Goal: Task Accomplishment & Management: Use online tool/utility

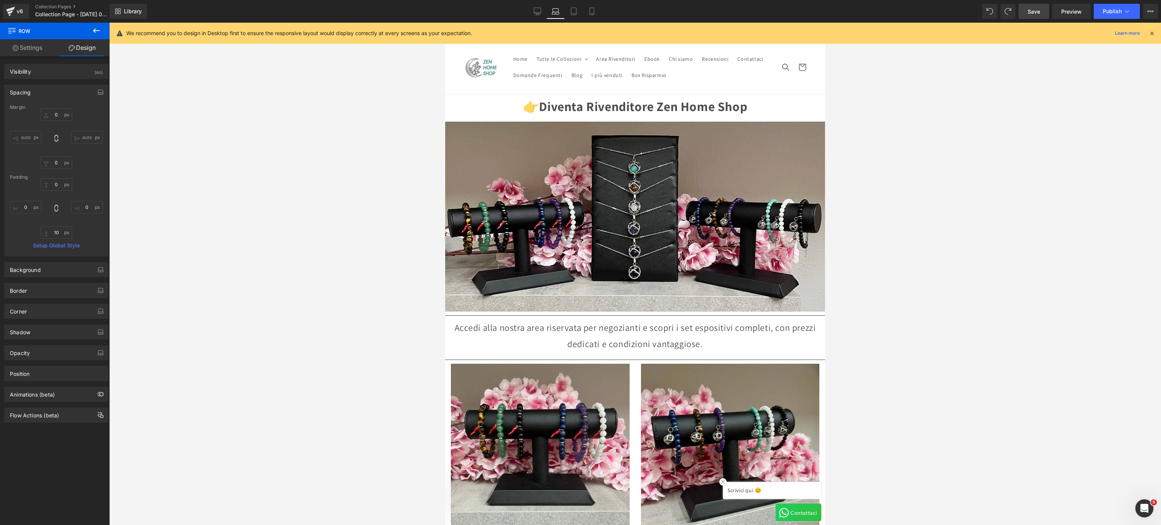
click at [887, 8] on span "Save" at bounding box center [1034, 12] width 12 height 8
click at [121, 15] on link "Library" at bounding box center [128, 11] width 37 height 15
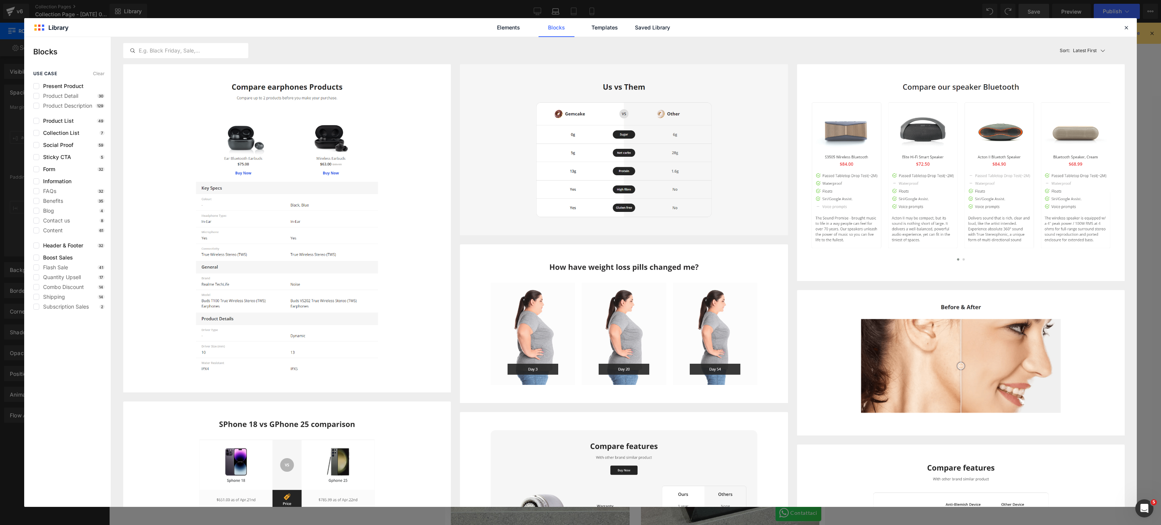
scroll to position [0, 0]
click at [887, 28] on icon at bounding box center [1126, 27] width 7 height 7
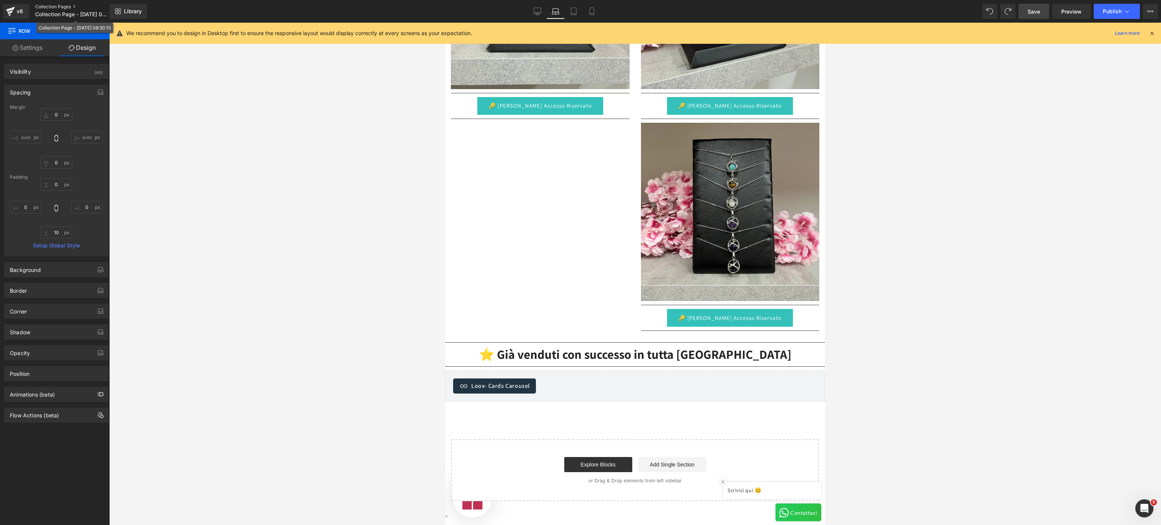
scroll to position [0, 363]
click at [77, 6] on link "Collection Pages" at bounding box center [78, 7] width 87 height 6
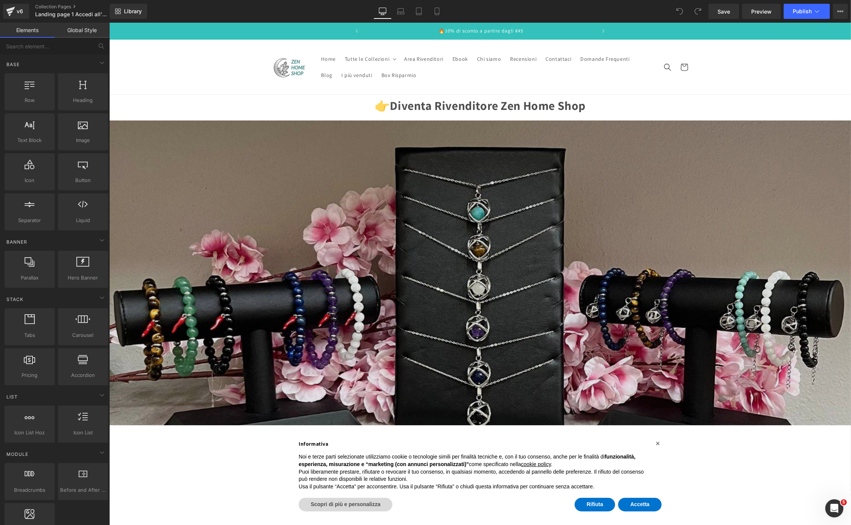
scroll to position [0, 233]
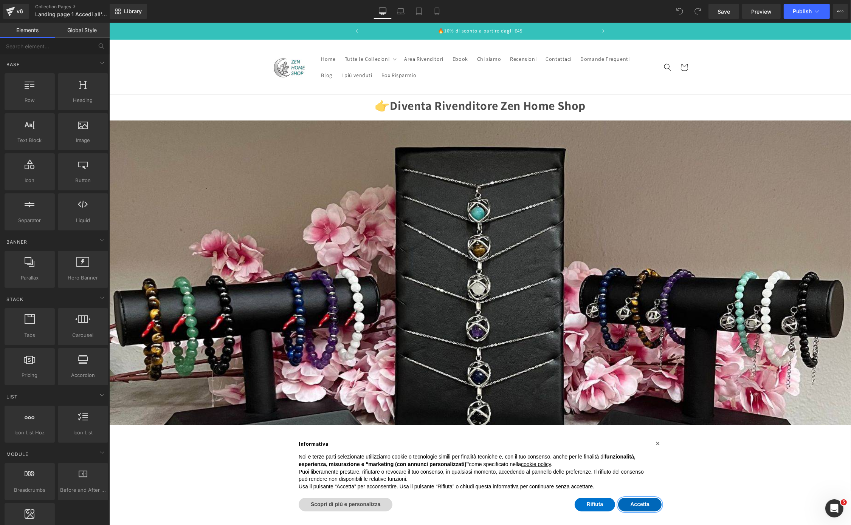
click at [633, 505] on button "Accetta" at bounding box center [639, 505] width 43 height 14
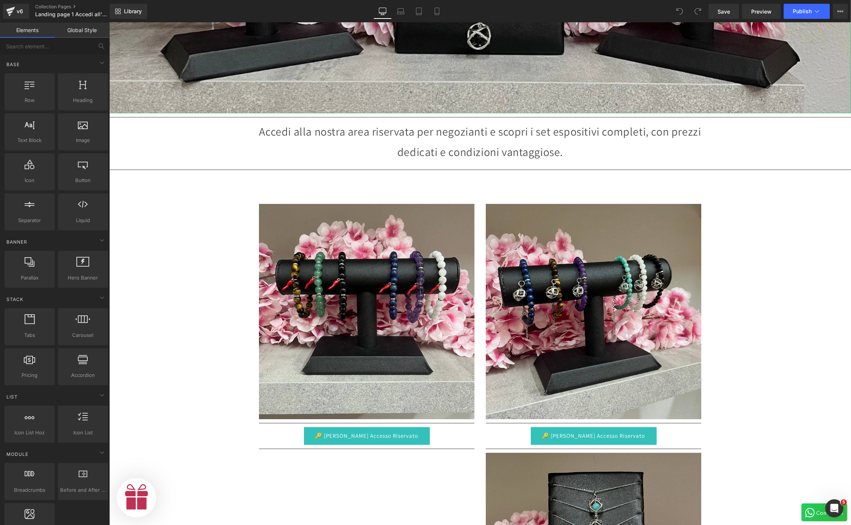
scroll to position [605, 0]
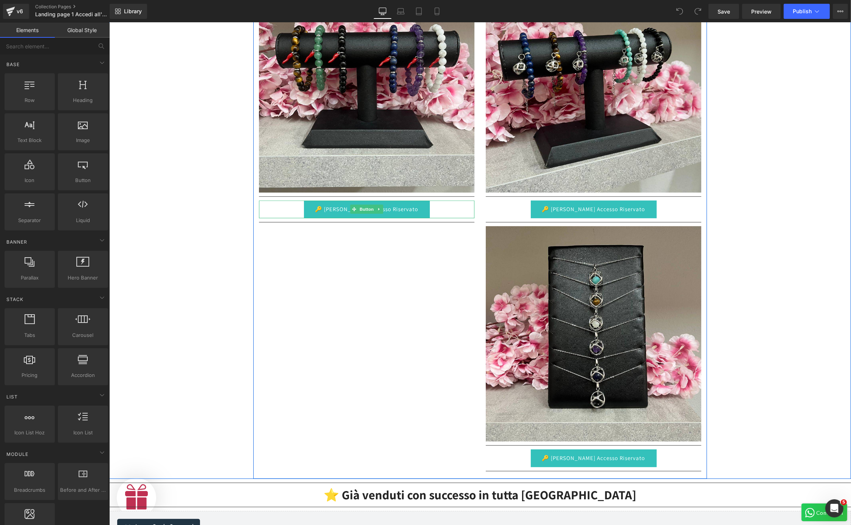
click at [318, 203] on link "🔑 [PERSON_NAME] Accesso Riservato" at bounding box center [366, 210] width 126 height 18
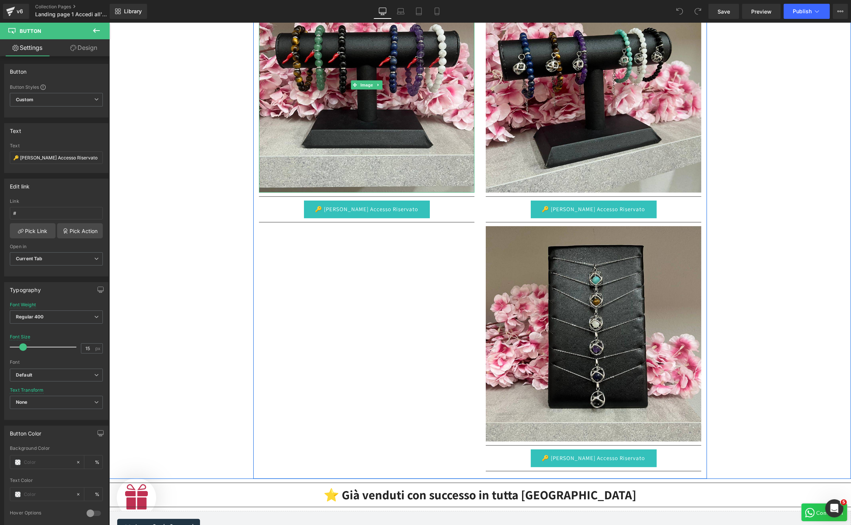
scroll to position [0, 466]
click at [391, 208] on link "🔑 [PERSON_NAME] Accesso Riservato" at bounding box center [366, 210] width 126 height 18
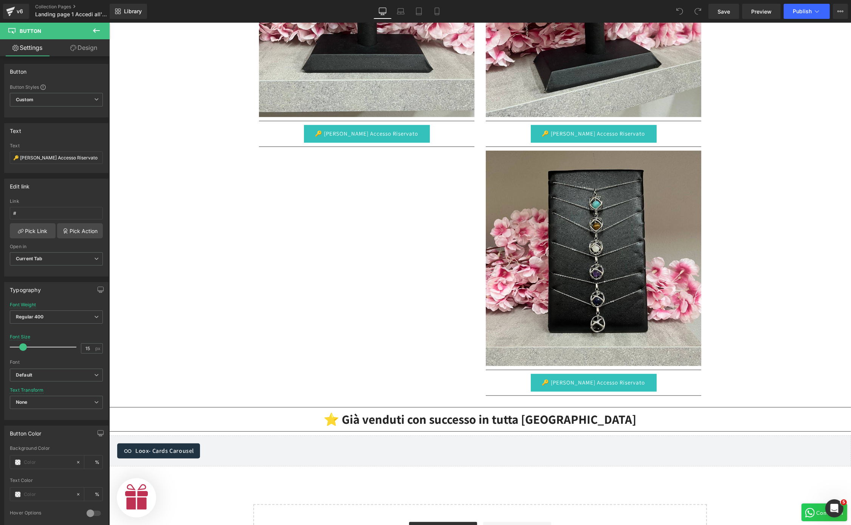
scroll to position [0, 233]
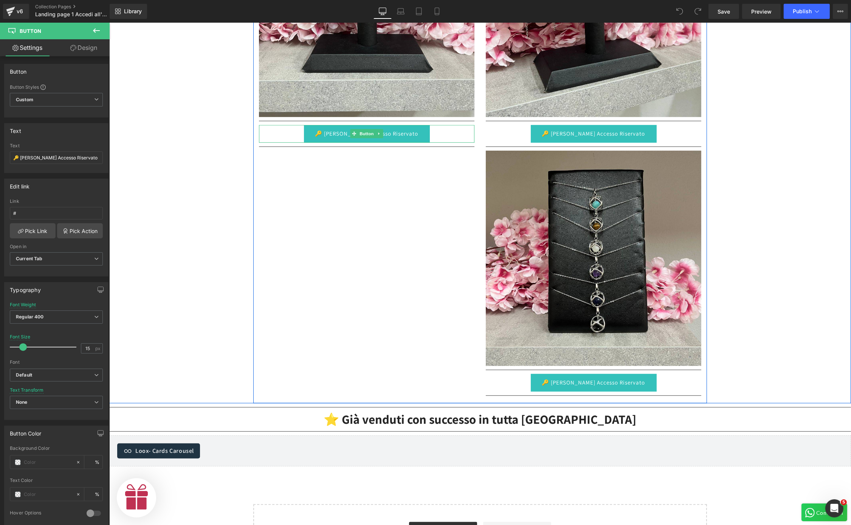
click at [400, 125] on link "🔑 [PERSON_NAME] Accesso Riservato" at bounding box center [366, 134] width 126 height 18
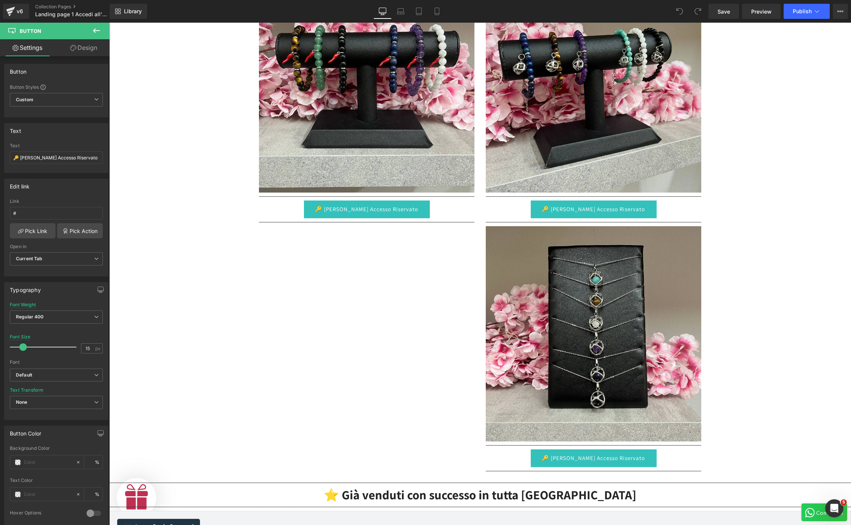
scroll to position [0, 466]
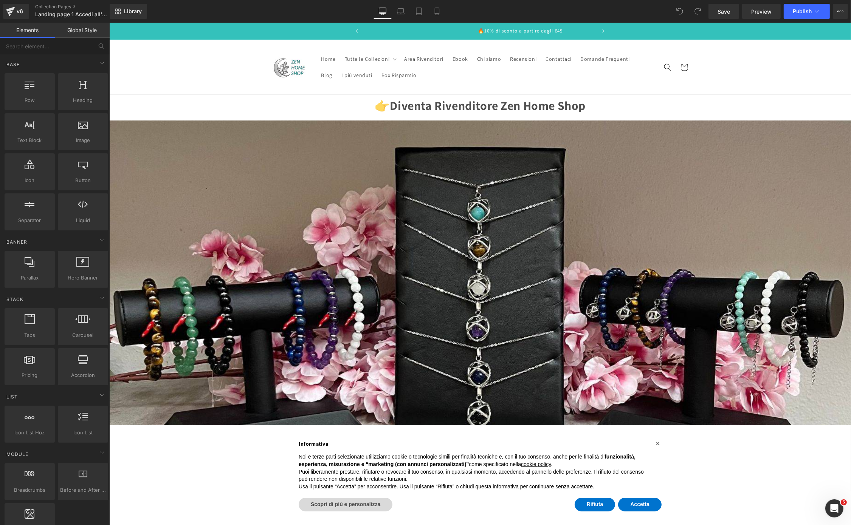
scroll to position [0, 233]
click at [800, 15] on button "Publish" at bounding box center [806, 11] width 46 height 15
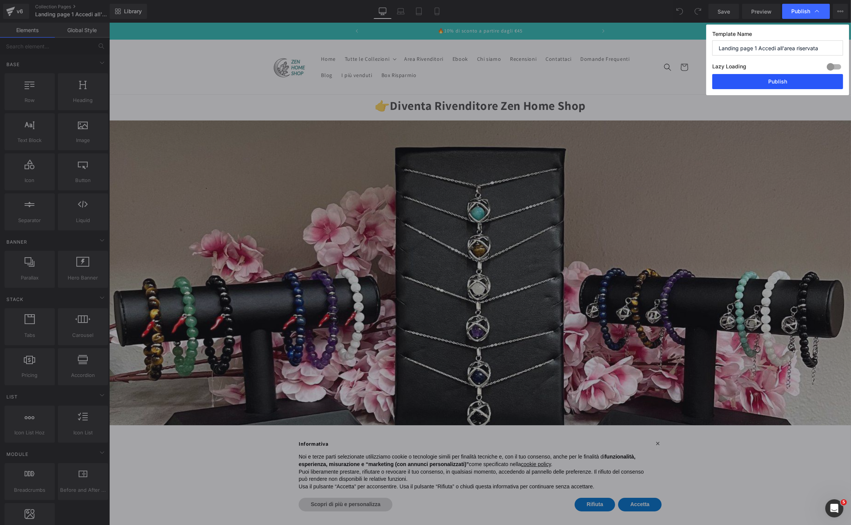
click at [779, 79] on button "Publish" at bounding box center [777, 81] width 131 height 15
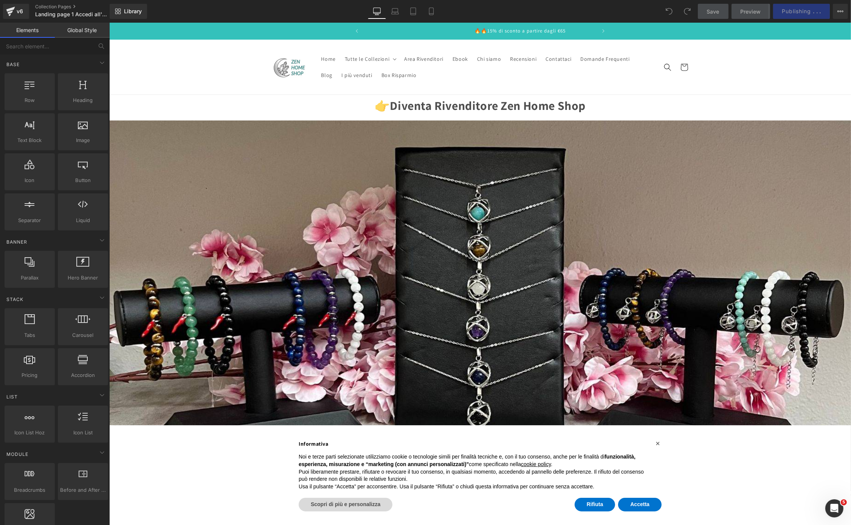
scroll to position [0, 466]
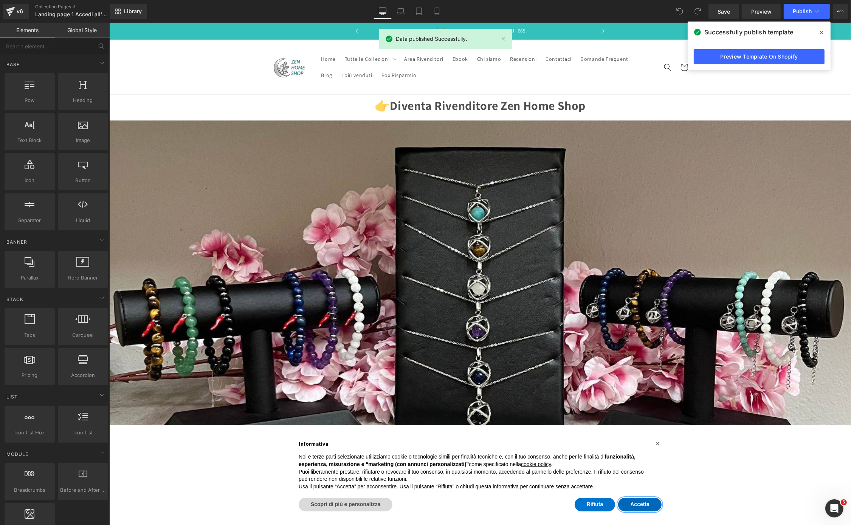
click at [631, 506] on button "Accetta" at bounding box center [639, 505] width 43 height 14
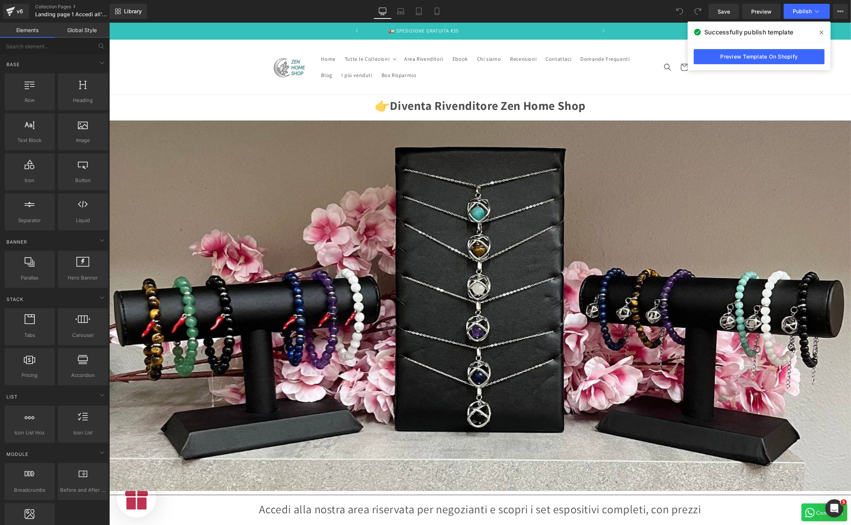
scroll to position [0, 0]
click at [657, 28] on slideshow-component "🚛 SPEDIZIONE GRATUITA €35 🔥10% di sconto a partire dagli €45 🔥🔥15% di sconto a …" at bounding box center [479, 31] width 453 height 17
click at [667, 55] on header "Home Tutte le Collezioni Tutte le Collezioni Ciondoli Genesa Genesa Crystal bra…" at bounding box center [479, 67] width 453 height 55
click at [815, 11] on icon at bounding box center [817, 11] width 4 height 2
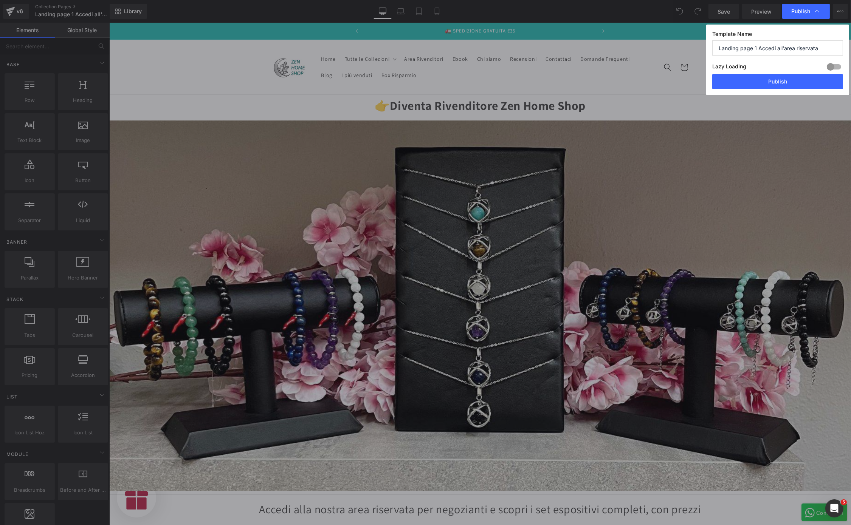
click at [815, 11] on icon at bounding box center [817, 12] width 8 height 8
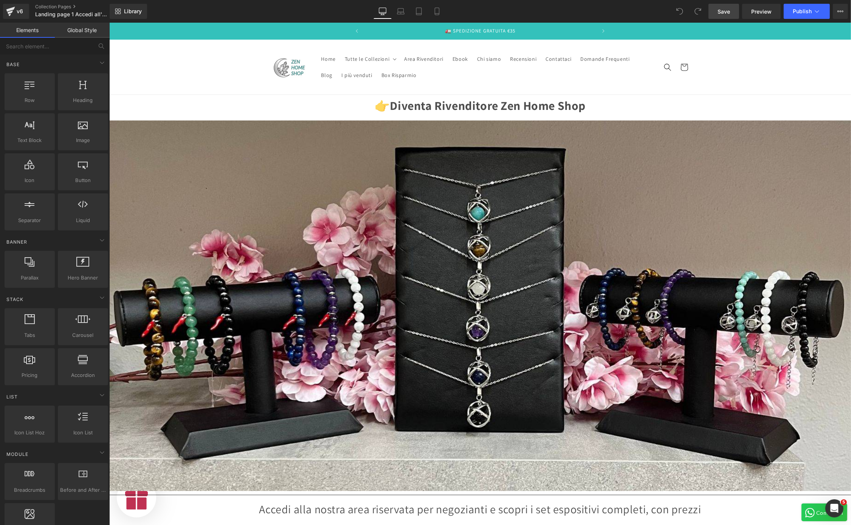
click at [727, 14] on span "Save" at bounding box center [723, 12] width 12 height 8
click at [802, 17] on button "Publish" at bounding box center [806, 11] width 46 height 15
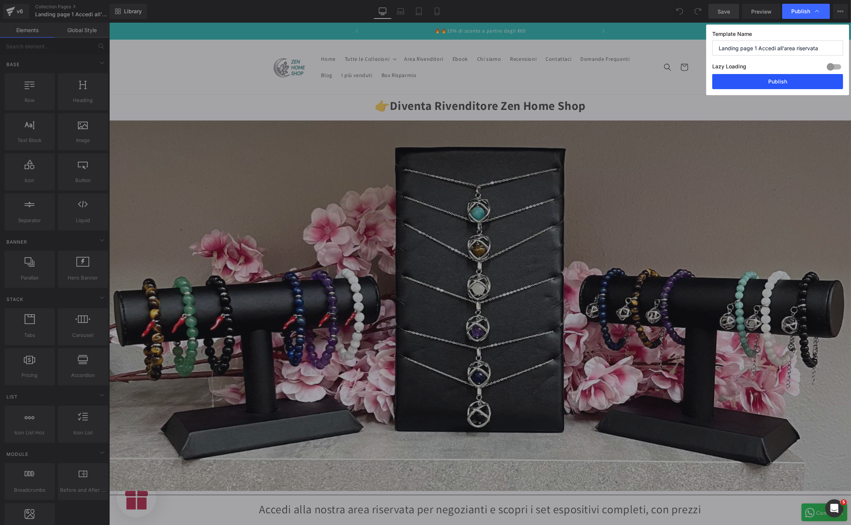
click at [778, 79] on button "Publish" at bounding box center [777, 81] width 131 height 15
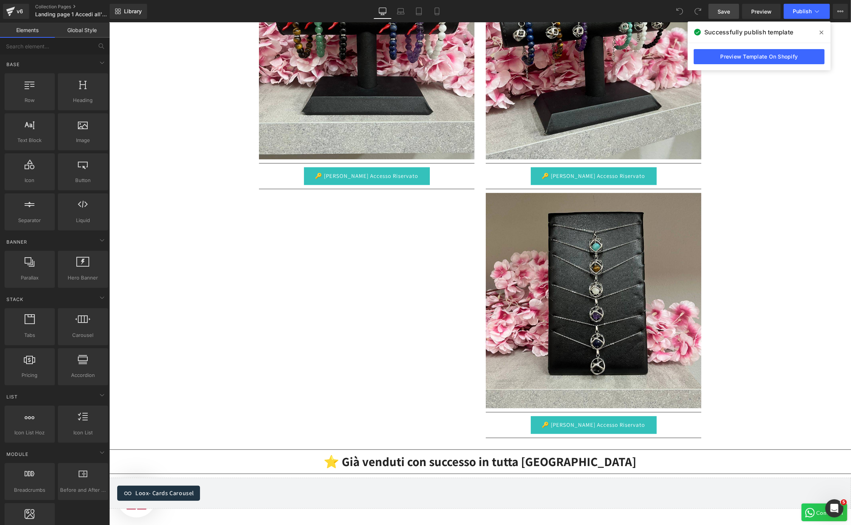
scroll to position [605, 0]
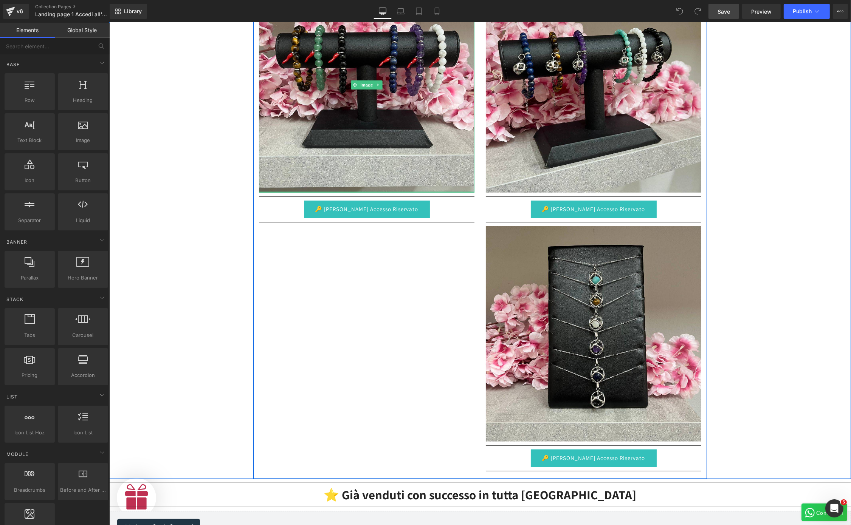
scroll to position [0, 466]
click at [362, 205] on span "Button" at bounding box center [366, 209] width 17 height 9
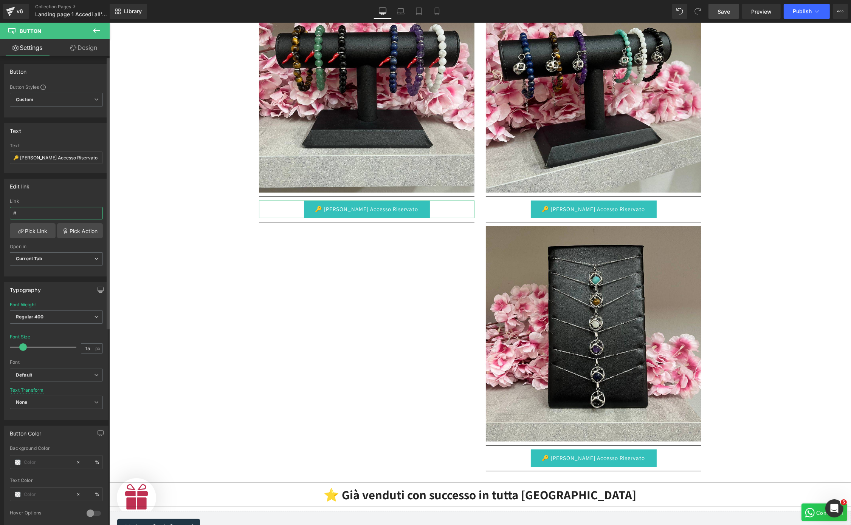
drag, startPoint x: 25, startPoint y: 215, endPoint x: 6, endPoint y: 216, distance: 18.9
click at [6, 216] on div "# Link # Pick Link Pick Action Current Tab New Tab Open in Current Tab Current …" at bounding box center [57, 237] width 104 height 77
paste input "https://zenhomeshop.com/pages/registrazione-rivenditori-zen-home-shop"
type input "https://zenhomeshop.com/pages/registrazione-rivenditori-zen-home-shop"
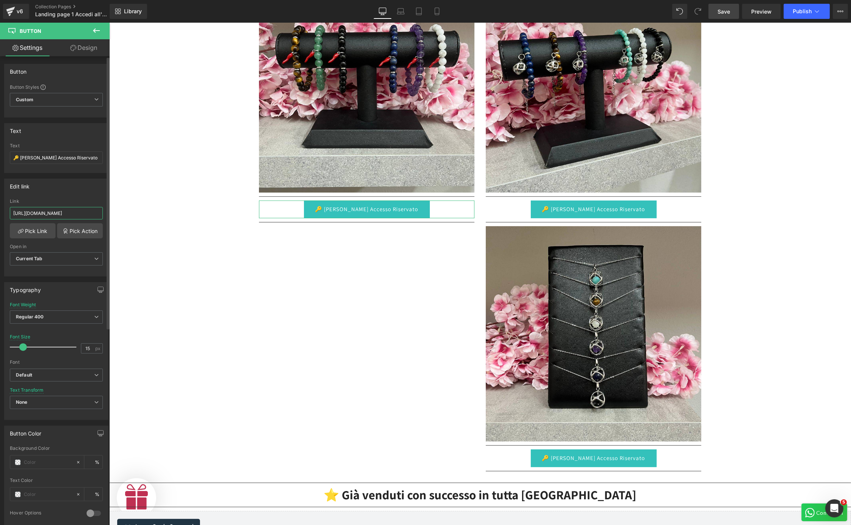
scroll to position [0, 0]
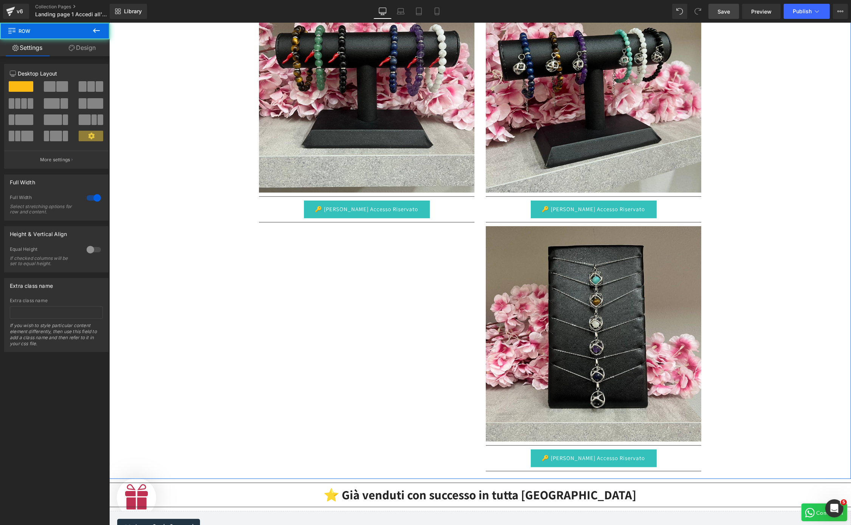
click at [164, 274] on div "Image Separator 🔑 Richiedi Accesso Riservato Button Separator Image Separator 🔑…" at bounding box center [479, 222] width 741 height 513
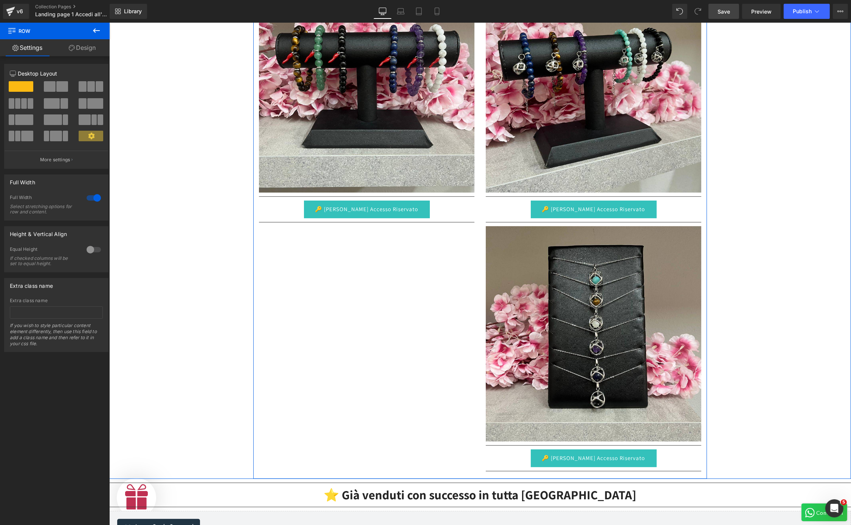
click at [305, 273] on div "Image Separator 🔑 Richiedi Accesso Riservato Button Separator Image Separator 🔑…" at bounding box center [479, 222] width 453 height 513
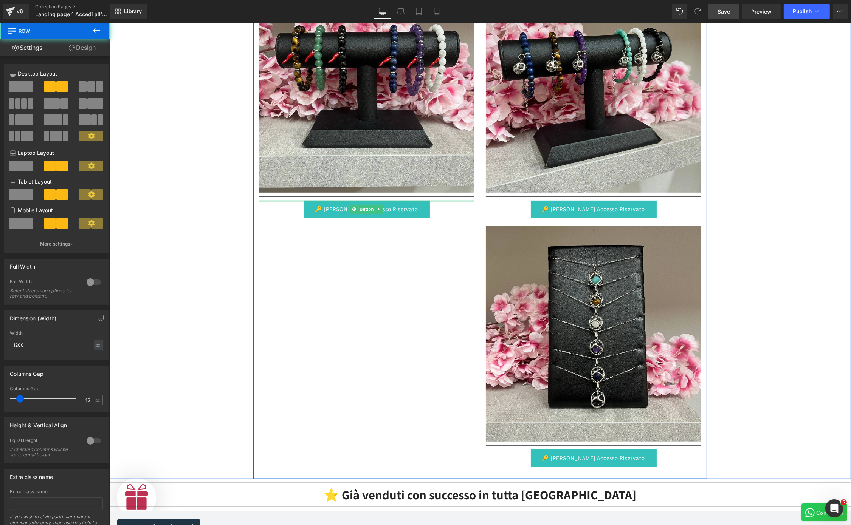
click at [383, 201] on div at bounding box center [365, 202] width 215 height 2
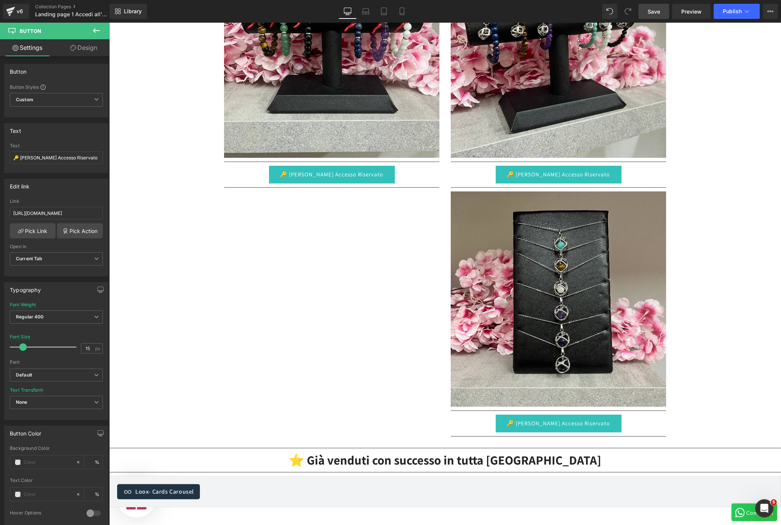
scroll to position [0, 466]
